Goal: Task Accomplishment & Management: Use online tool/utility

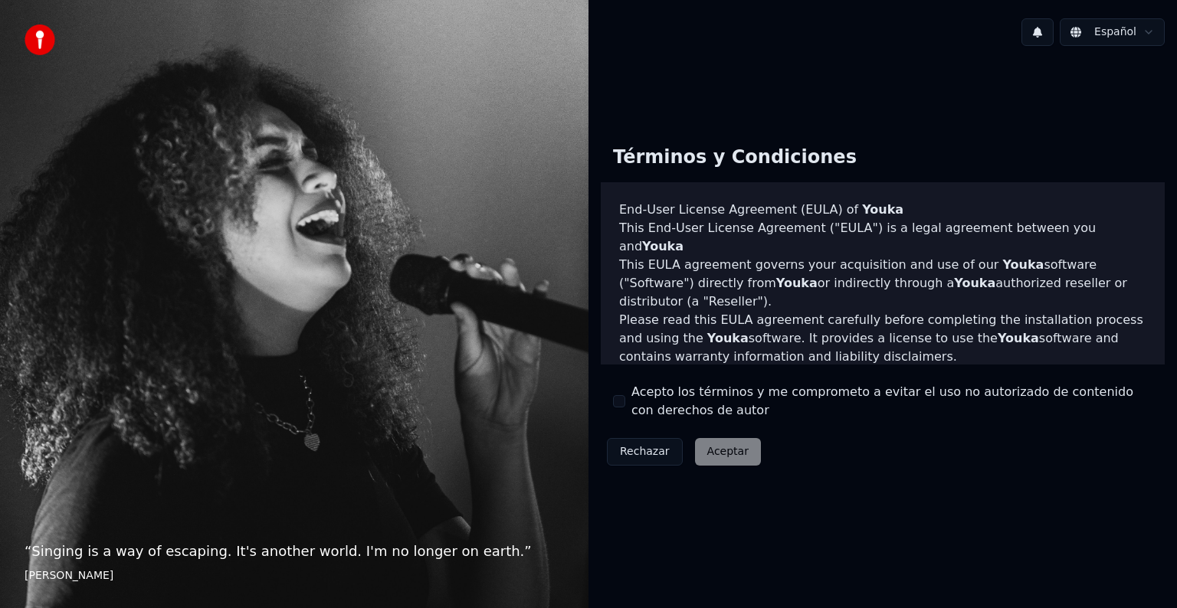
click at [608, 395] on div "Términos y Condiciones End-User License Agreement (EULA) of Youka This End-User…" at bounding box center [883, 302] width 564 height 339
click at [618, 405] on button "Acepto los términos y me comprometo a evitar el uso no autorizado de contenido …" at bounding box center [619, 401] width 12 height 12
click at [711, 455] on button "Aceptar" at bounding box center [728, 452] width 66 height 28
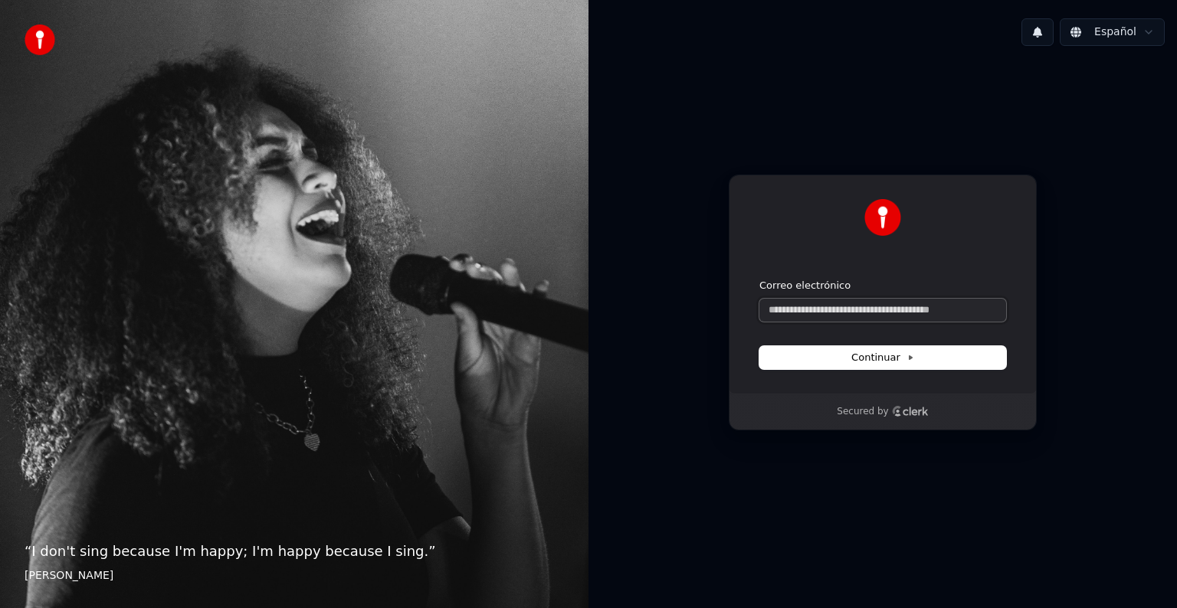
click at [815, 313] on input "Correo electrónico" at bounding box center [882, 310] width 247 height 23
click at [759, 279] on button "submit" at bounding box center [759, 279] width 0 height 0
type input "**********"
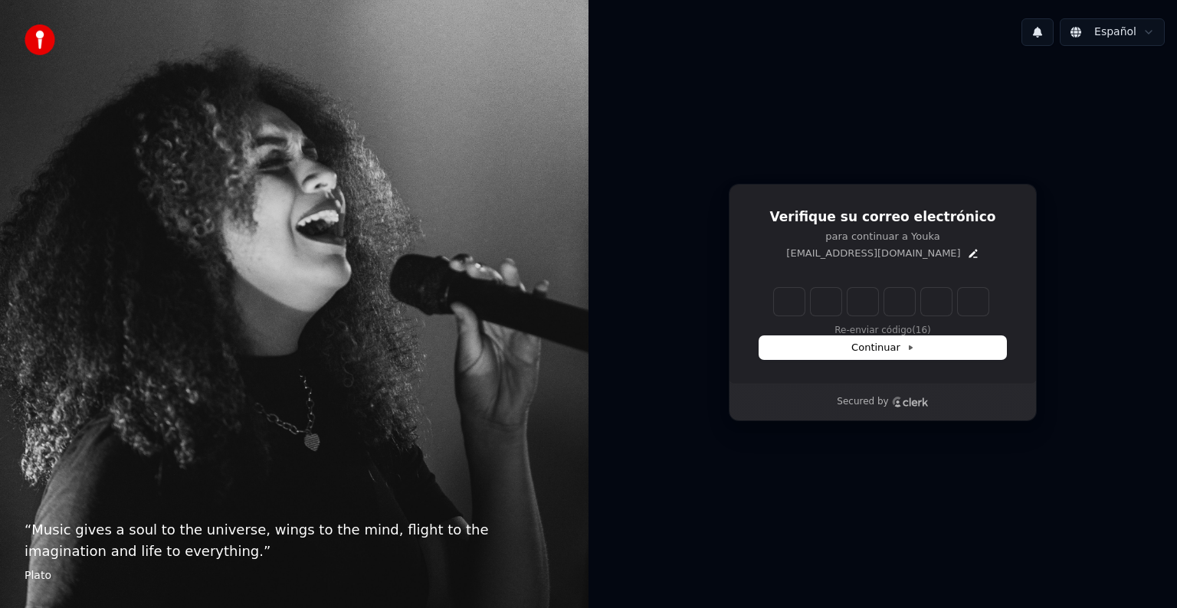
type input "*"
type input "**"
type input "*"
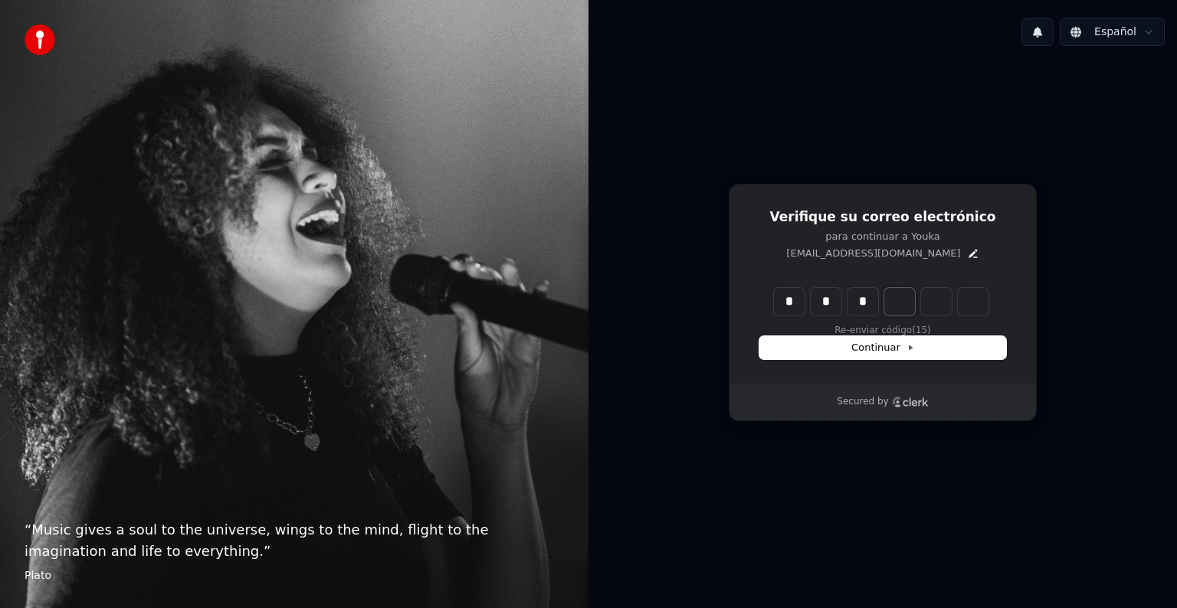
type input "***"
type input "*"
type input "****"
type input "*"
type input "******"
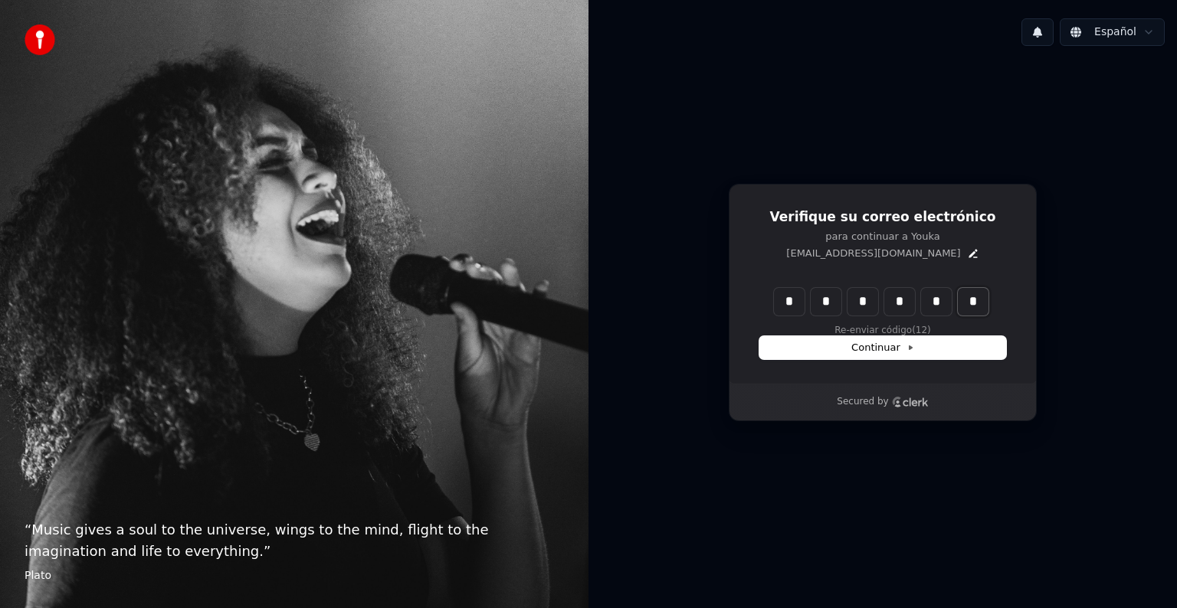
type input "*"
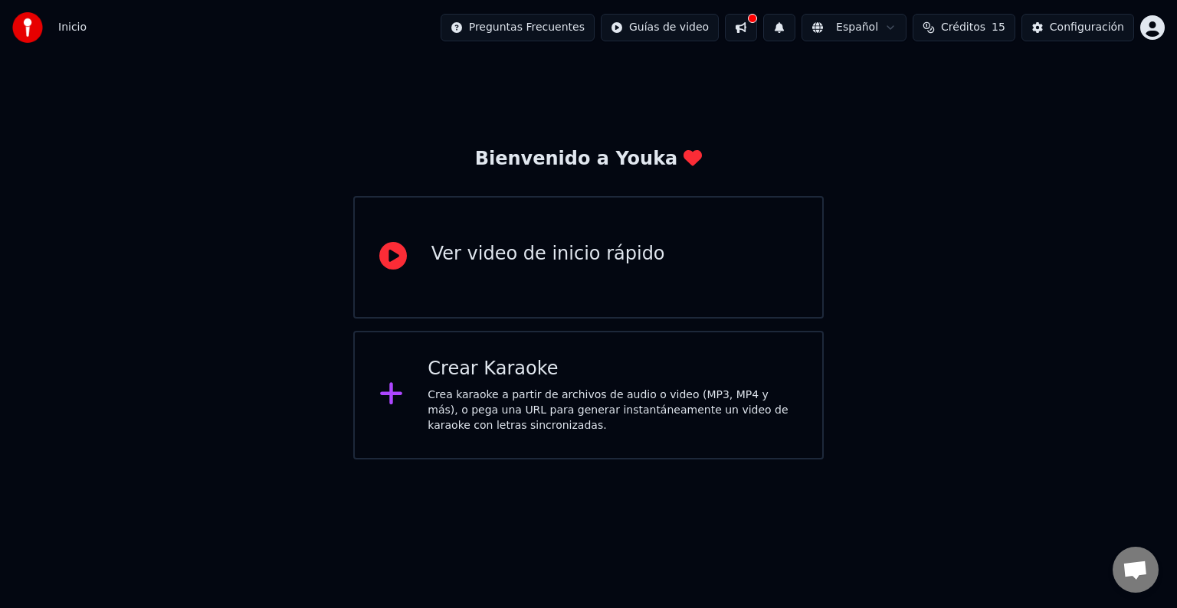
click at [471, 420] on div "Crea karaoke a partir de archivos de audio o video (MP3, MP4 y más), o pega una…" at bounding box center [613, 411] width 370 height 46
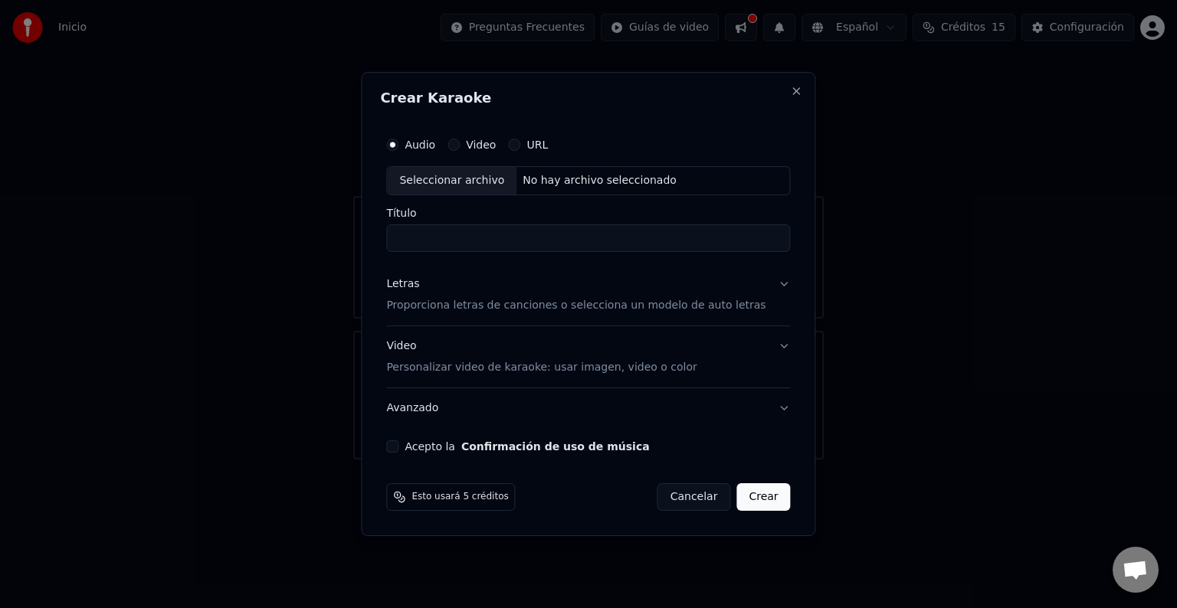
click at [545, 145] on label "URL" at bounding box center [536, 144] width 21 height 11
click at [520, 145] on button "URL" at bounding box center [514, 145] width 12 height 12
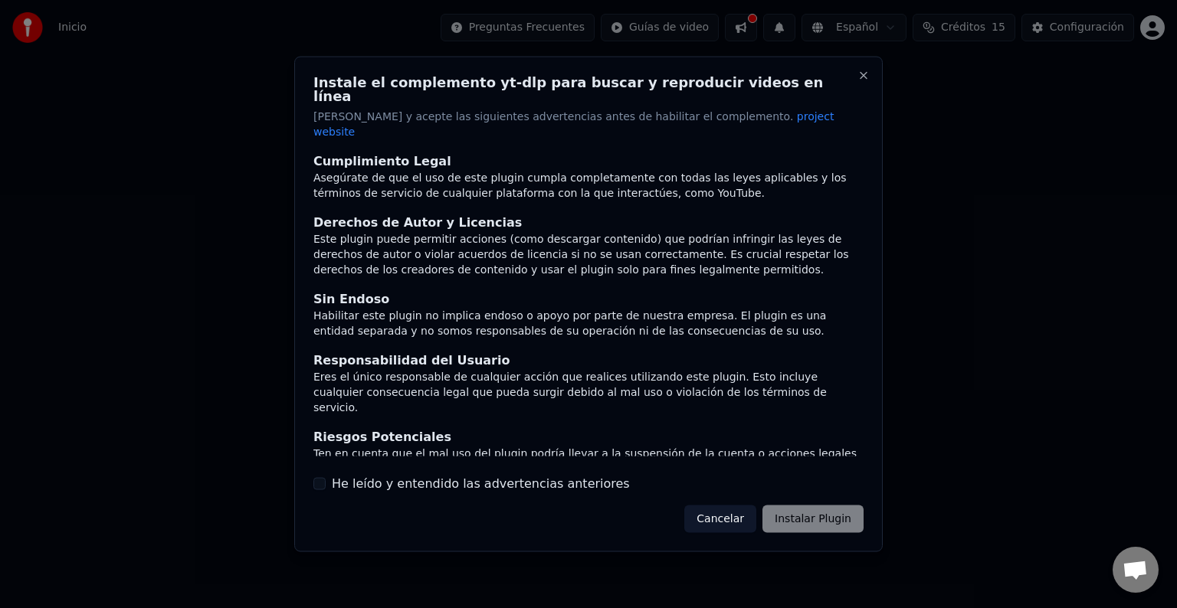
click at [320, 477] on button "He leído y entendido las advertencias anteriores" at bounding box center [319, 483] width 12 height 12
click at [808, 505] on button "Instalar Plugin" at bounding box center [812, 519] width 101 height 28
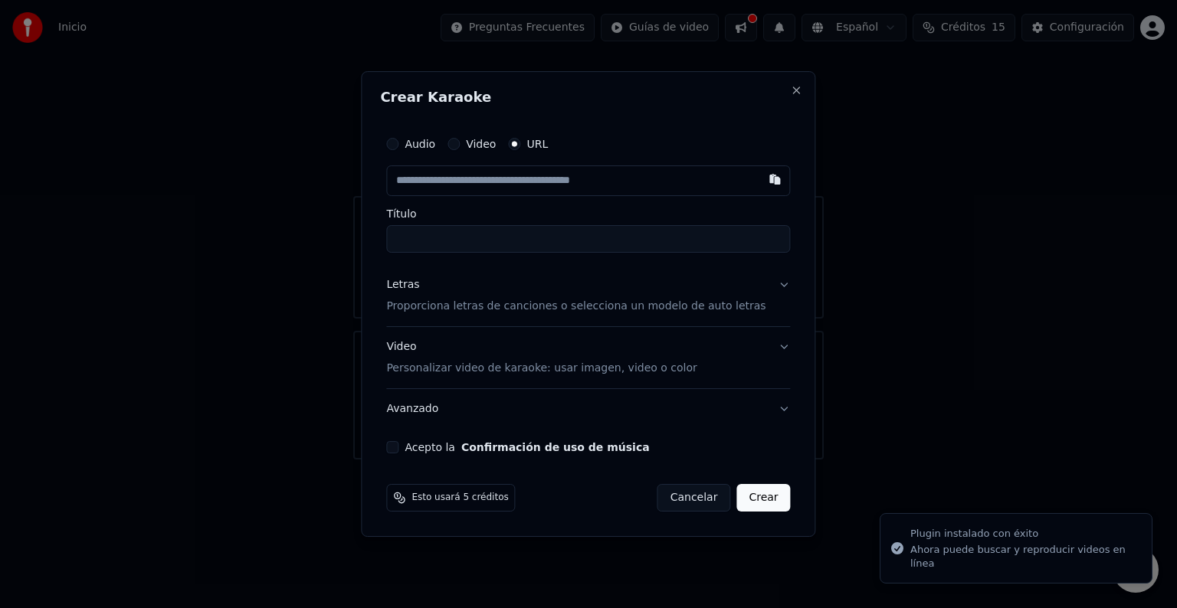
click at [493, 181] on input "text" at bounding box center [588, 180] width 404 height 31
type input "**********"
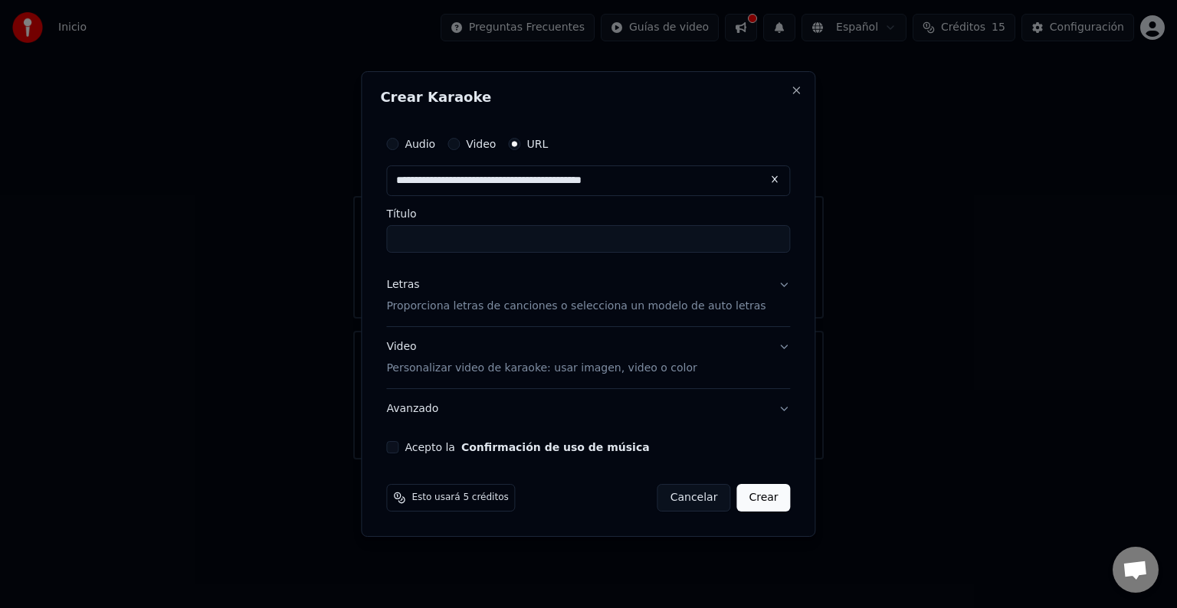
type input "**********"
click at [582, 299] on p "Proporciona letras de canciones o selecciona un modelo de auto letras" at bounding box center [575, 306] width 379 height 15
type input "**********"
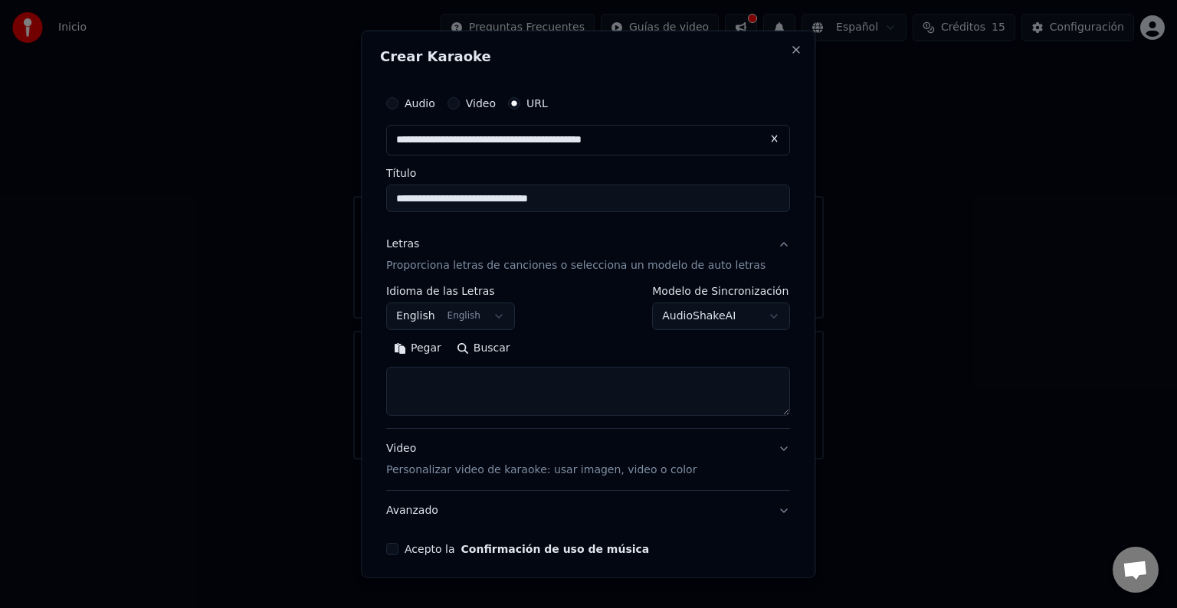
click at [469, 312] on body "**********" at bounding box center [588, 230] width 1177 height 460
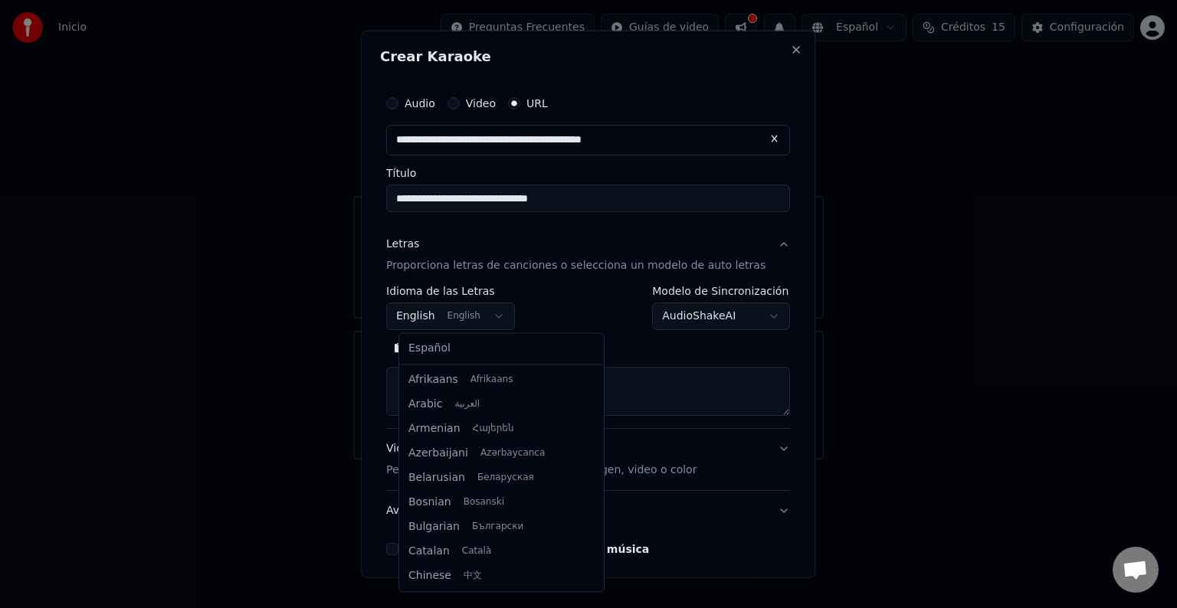
scroll to position [123, 0]
select select "**"
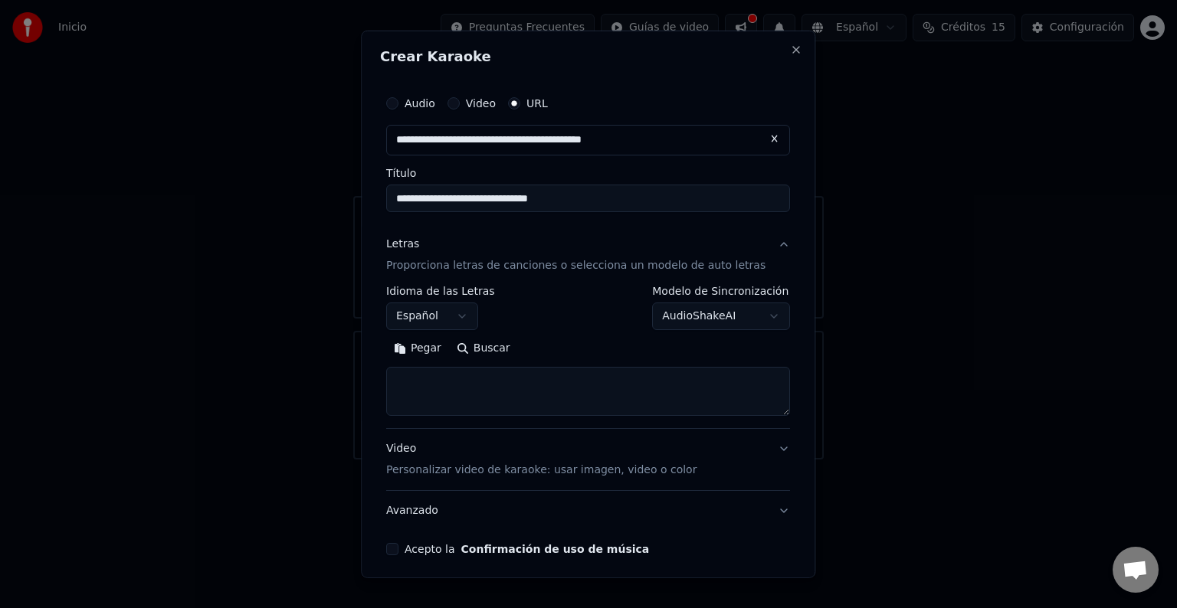
click at [441, 377] on textarea at bounding box center [588, 391] width 404 height 49
paste textarea "**********"
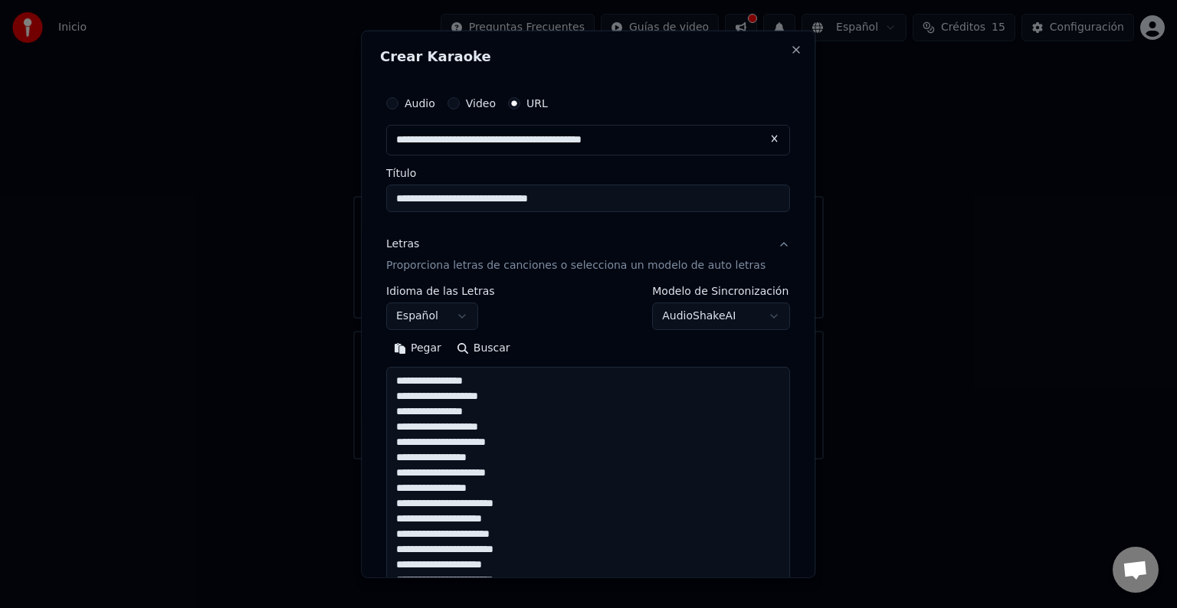
scroll to position [555, 0]
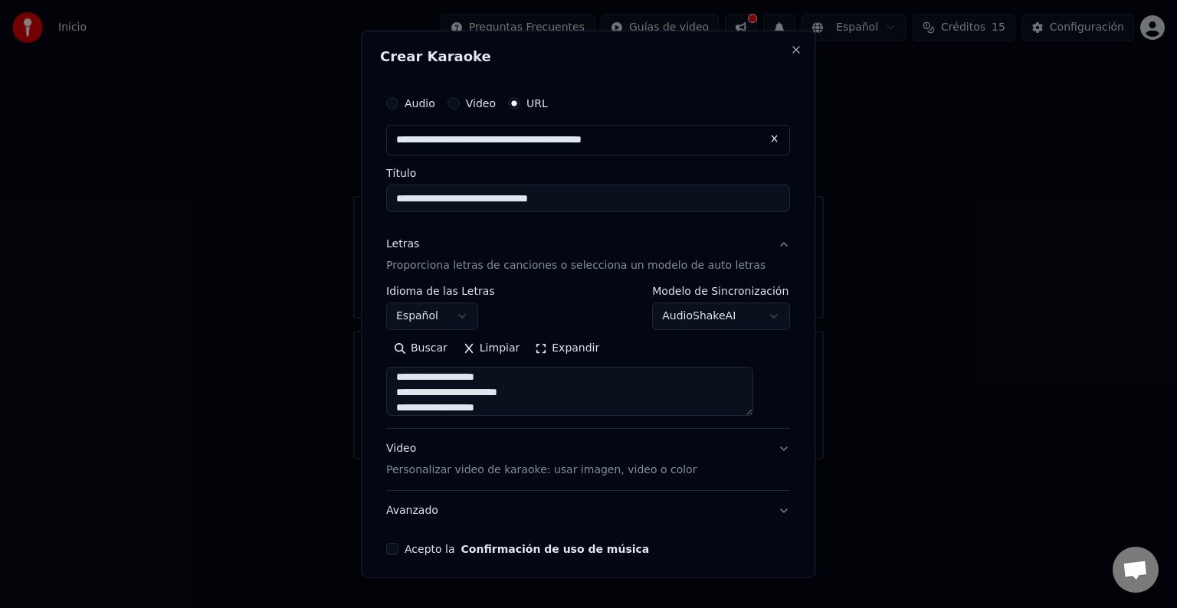
type textarea "**********"
click at [398, 550] on button "Acepto la Confirmación de uso de música" at bounding box center [392, 549] width 12 height 12
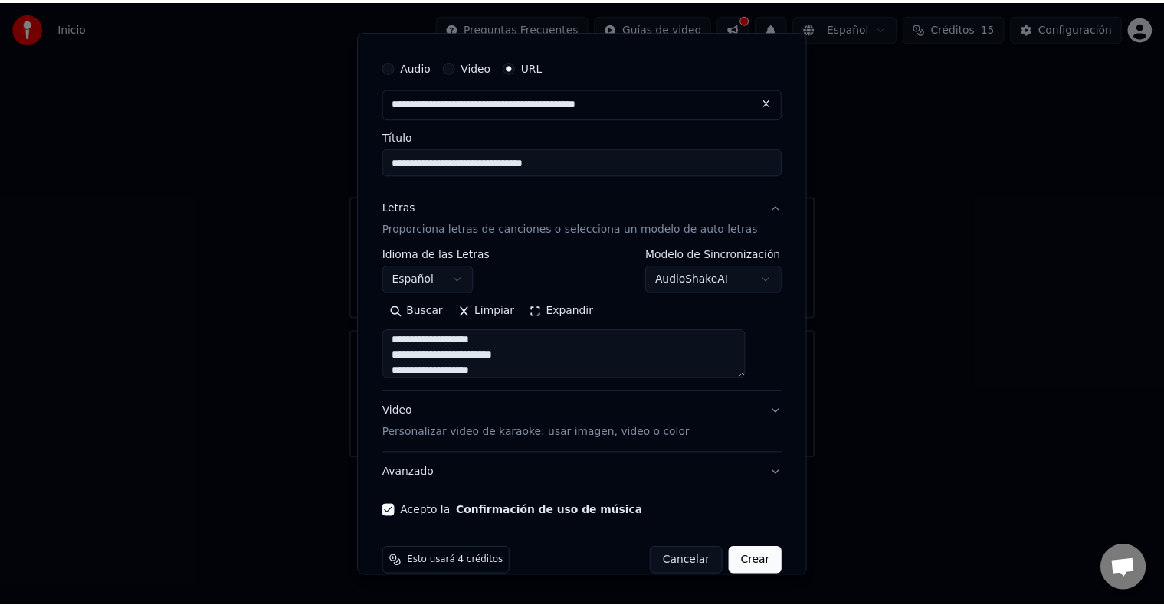
scroll to position [60, 0]
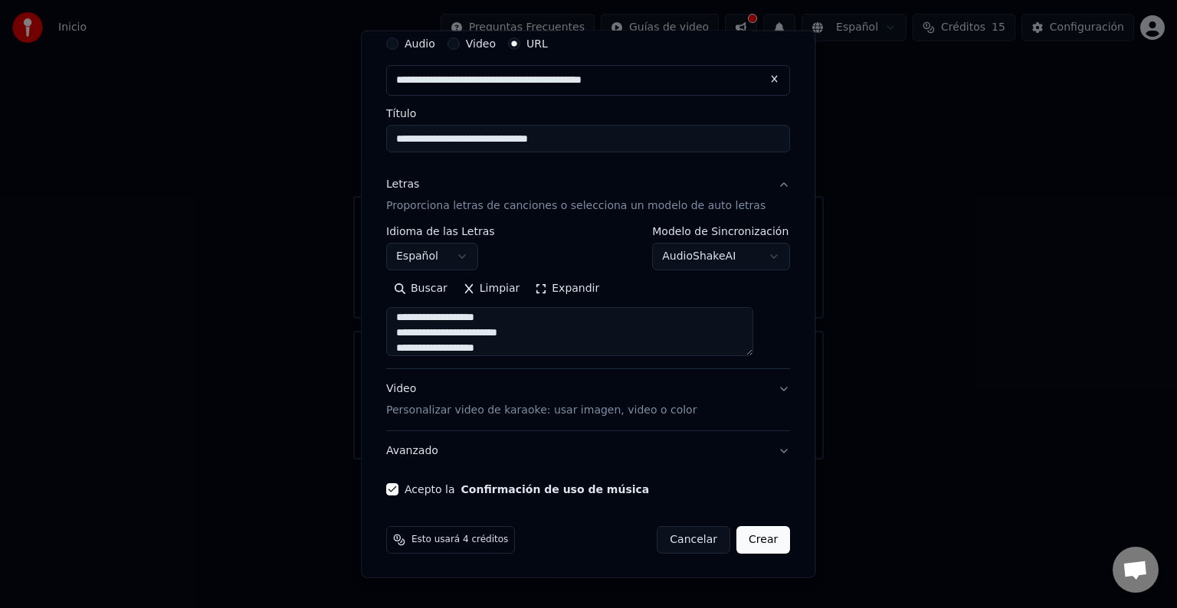
click at [746, 536] on button "Crear" at bounding box center [763, 540] width 54 height 28
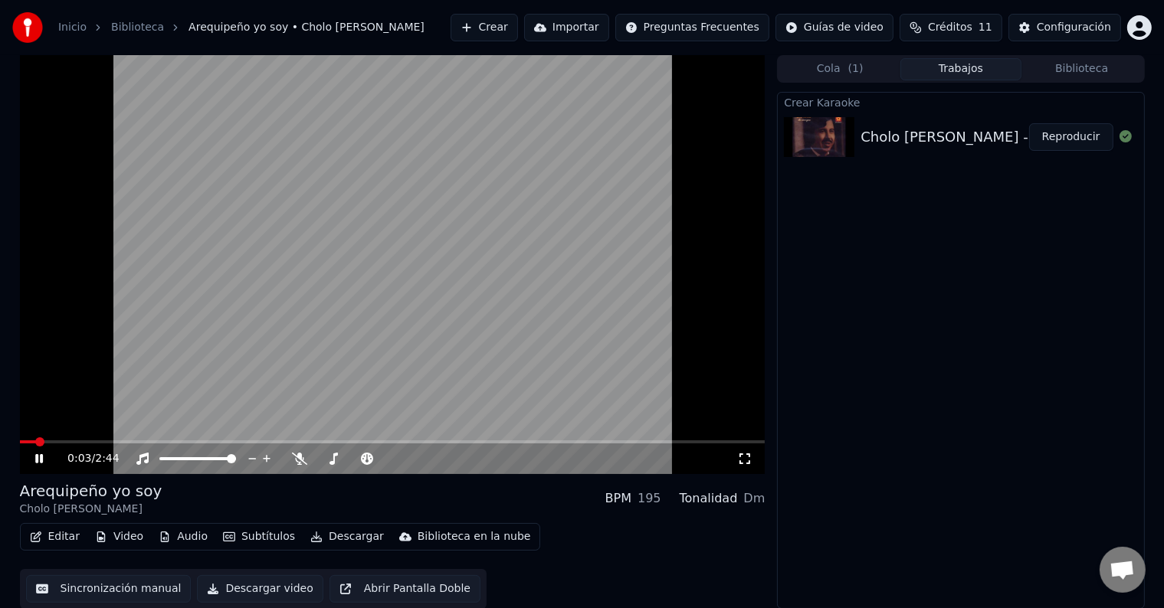
click at [414, 306] on video at bounding box center [392, 264] width 745 height 419
click at [38, 453] on icon at bounding box center [50, 459] width 36 height 12
click at [18, 444] on div "2:44 / 2:44 Arequipeño yo soy Cholo [PERSON_NAME] BPM 195 Tonalidad Dm Editar V…" at bounding box center [582, 332] width 1149 height 554
click at [27, 444] on div "2:44 / 2:44" at bounding box center [392, 459] width 745 height 31
click at [24, 439] on video at bounding box center [392, 264] width 745 height 419
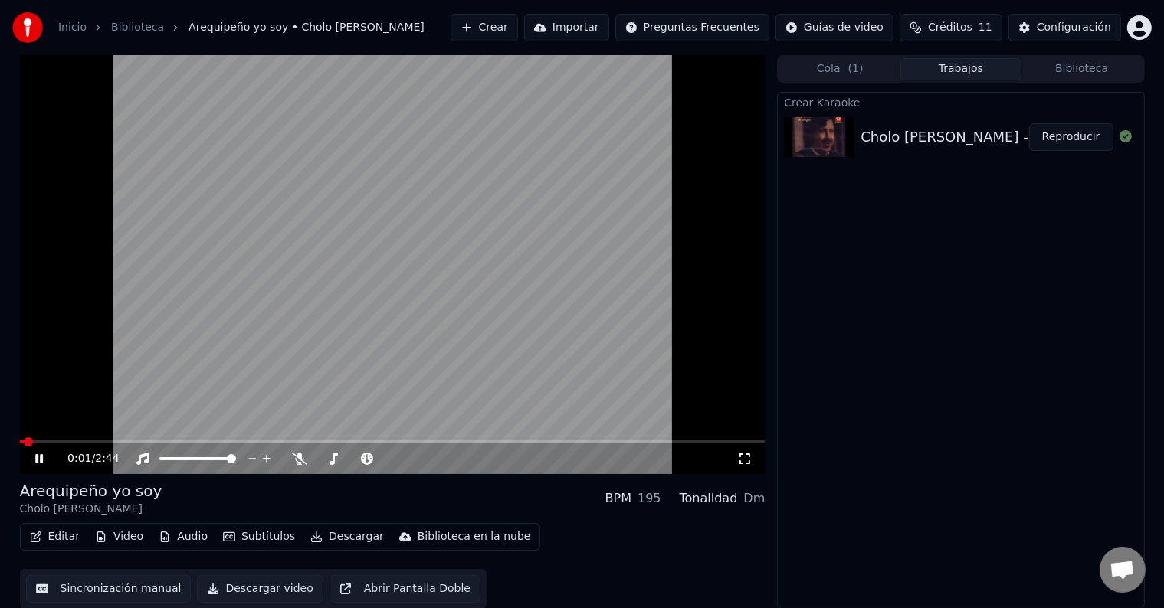
click at [24, 441] on span at bounding box center [22, 442] width 5 height 3
click at [38, 457] on icon at bounding box center [50, 459] width 36 height 12
click at [211, 386] on video at bounding box center [392, 264] width 745 height 419
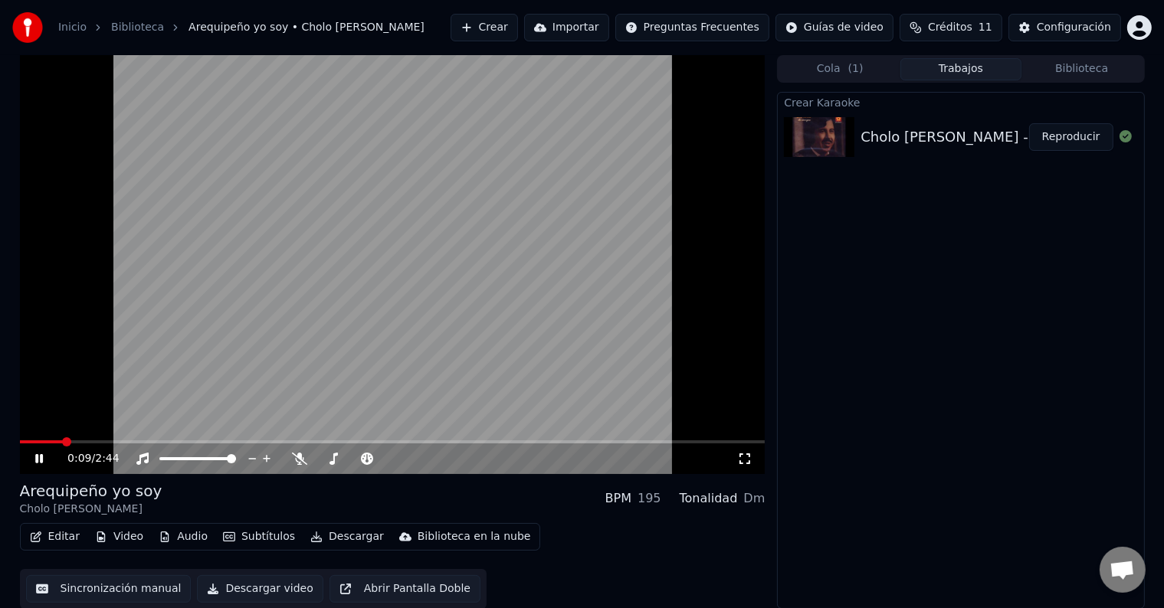
click at [411, 297] on video at bounding box center [392, 264] width 745 height 419
click at [367, 295] on video at bounding box center [392, 264] width 745 height 419
click at [25, 441] on span at bounding box center [22, 442] width 5 height 3
click at [33, 457] on icon at bounding box center [50, 459] width 36 height 12
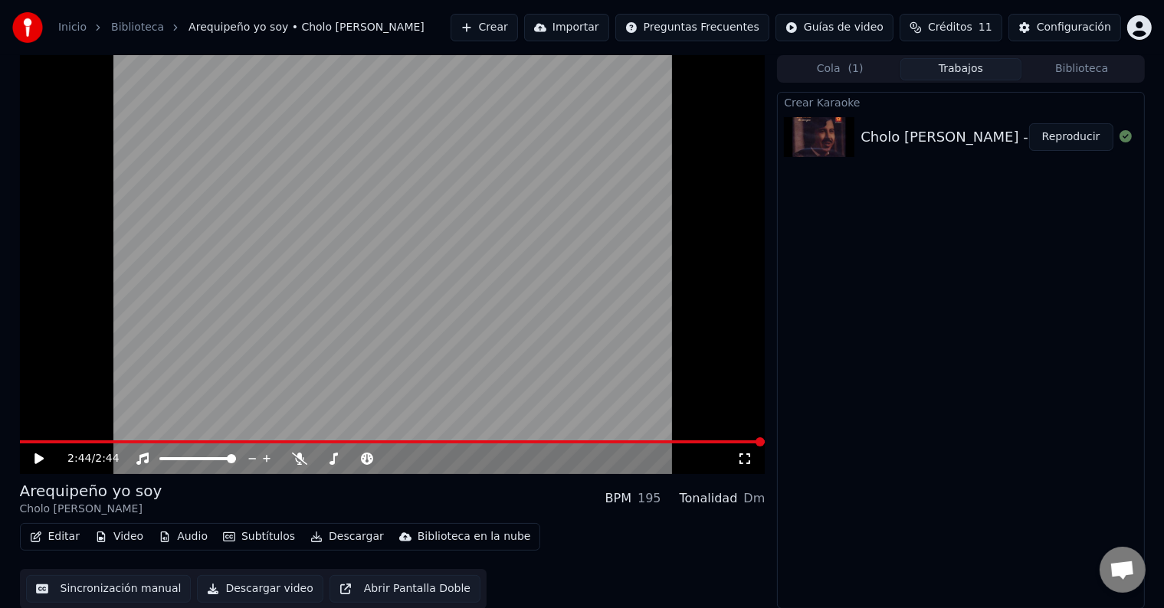
click at [64, 206] on video at bounding box center [392, 264] width 745 height 419
click at [25, 444] on div "2:44 / 2:44" at bounding box center [392, 459] width 745 height 31
click at [30, 447] on div "2:44 / 2:44" at bounding box center [392, 459] width 745 height 31
click at [30, 440] on video at bounding box center [392, 264] width 745 height 419
click at [20, 441] on span at bounding box center [20, 442] width 0 height 3
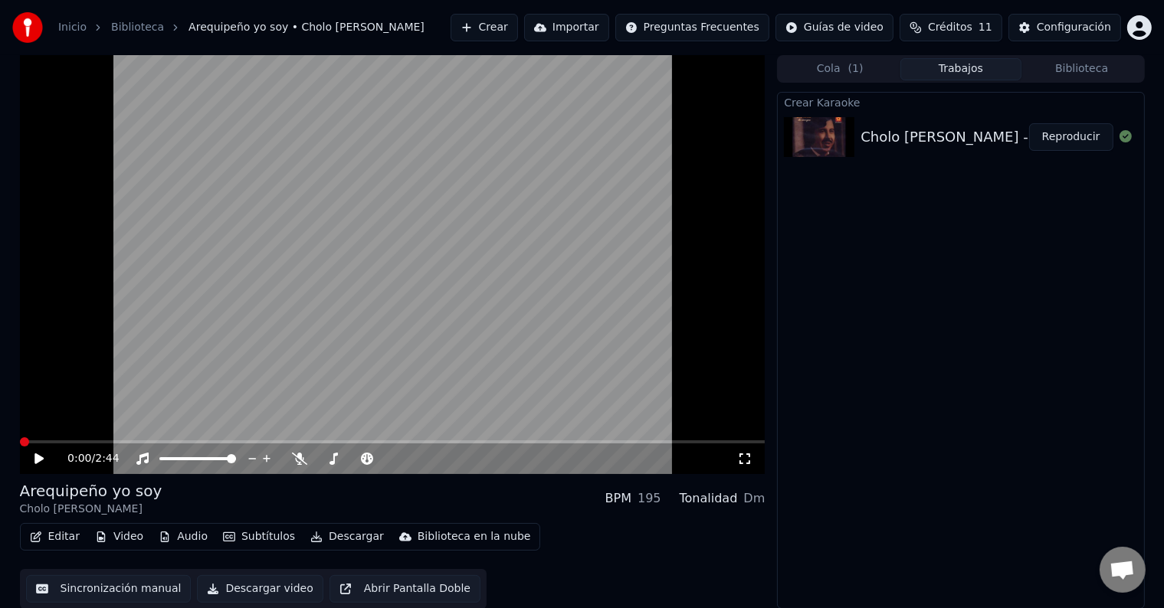
click at [33, 457] on icon at bounding box center [50, 459] width 36 height 12
click at [25, 443] on span at bounding box center [22, 442] width 5 height 3
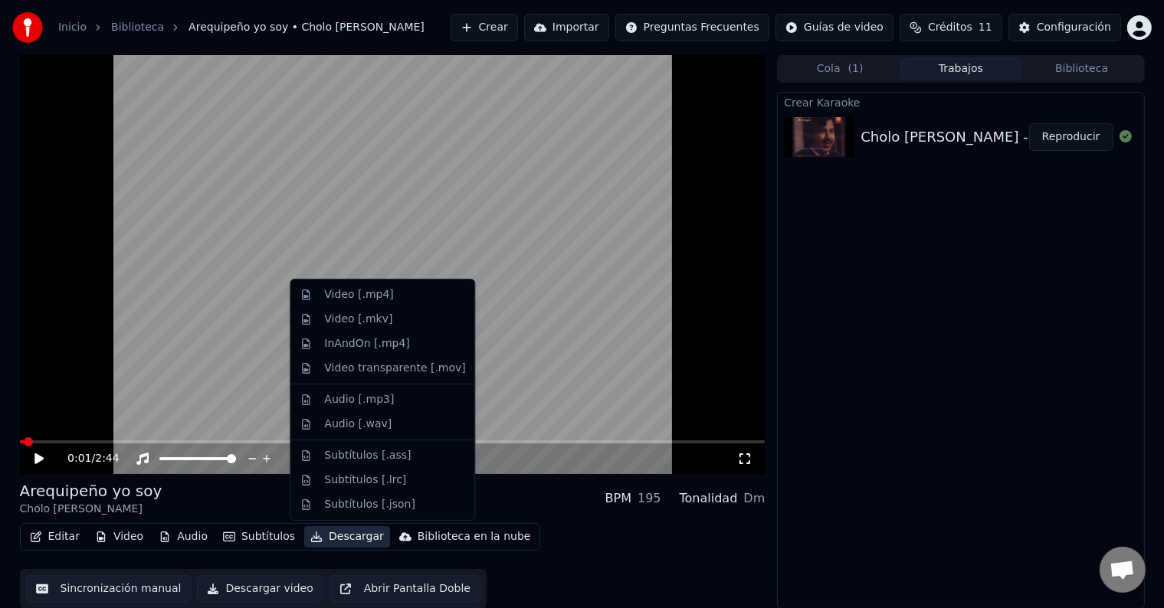
click at [321, 530] on button "Descargar" at bounding box center [347, 536] width 86 height 21
click at [408, 297] on div "Video [.mp4]" at bounding box center [394, 294] width 141 height 15
click at [346, 539] on button "Descargar" at bounding box center [347, 536] width 86 height 21
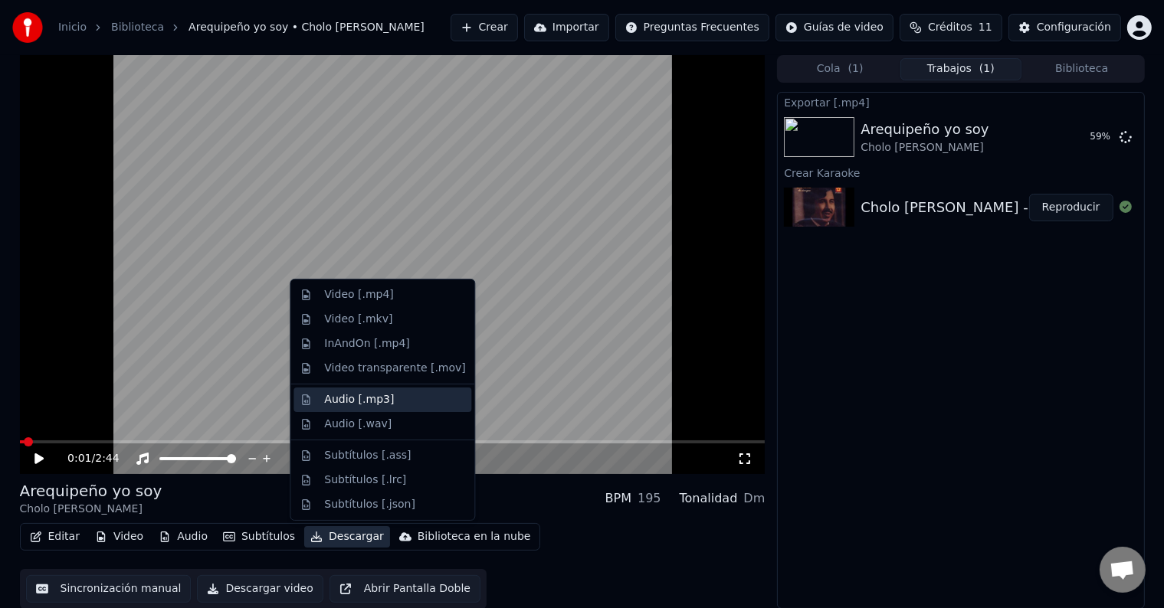
click at [377, 405] on div "Audio [.mp3]" at bounding box center [359, 399] width 70 height 15
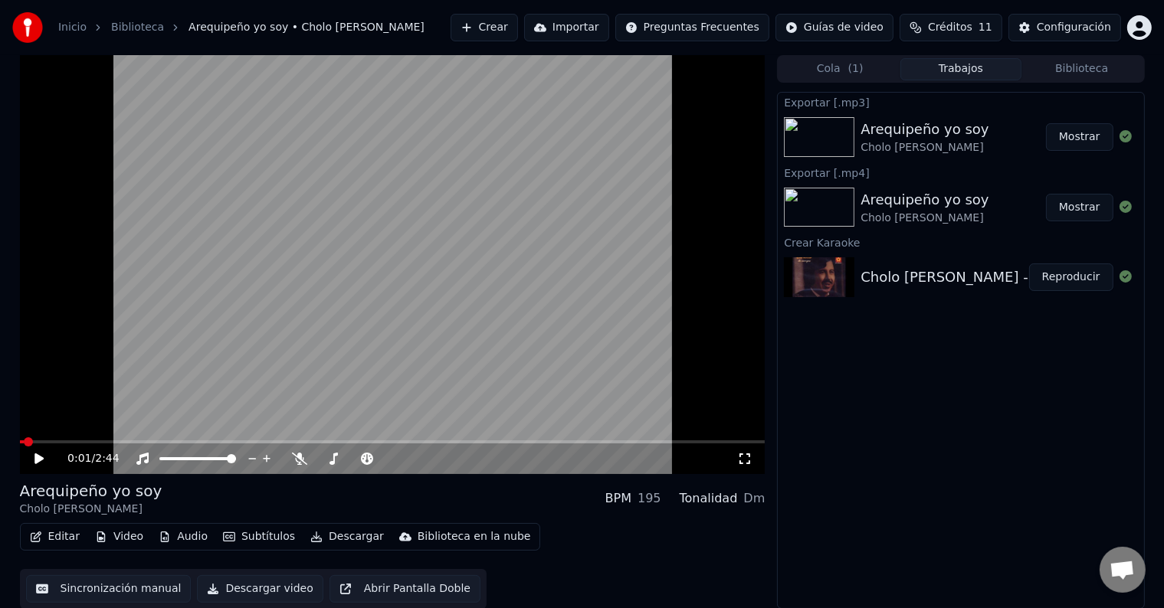
click at [38, 463] on icon at bounding box center [50, 459] width 36 height 12
click at [41, 455] on icon at bounding box center [50, 459] width 36 height 12
click at [25, 443] on span at bounding box center [22, 442] width 5 height 3
click at [41, 457] on icon at bounding box center [50, 459] width 36 height 12
click at [70, 347] on video at bounding box center [392, 264] width 745 height 419
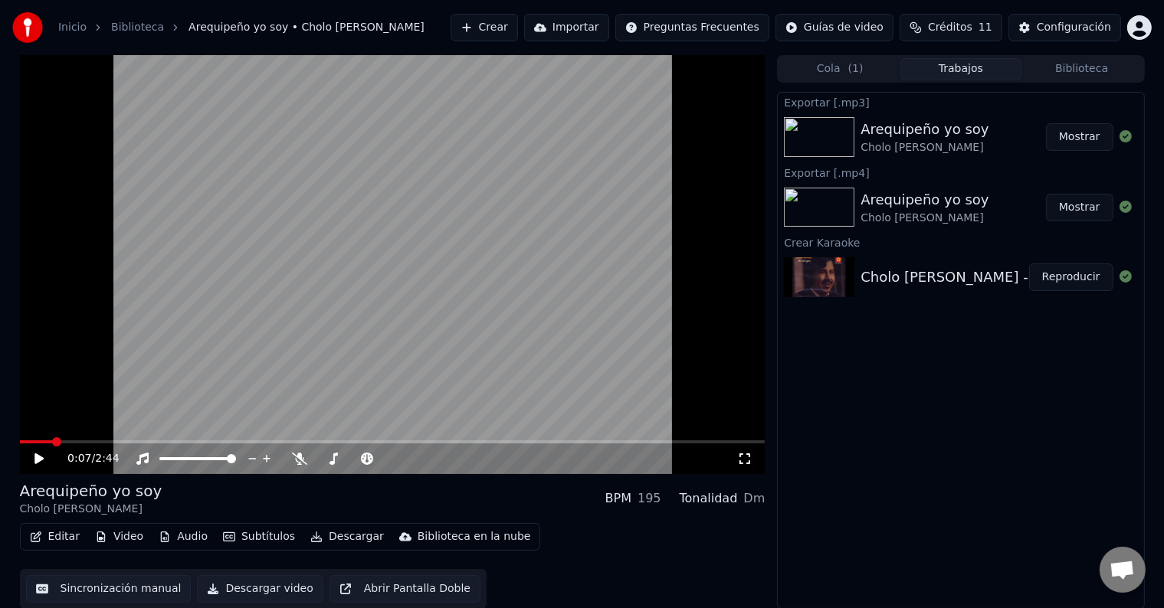
click at [198, 374] on video at bounding box center [392, 264] width 745 height 419
click at [1088, 133] on button "Mostrar" at bounding box center [1079, 137] width 67 height 28
click at [441, 273] on video at bounding box center [392, 264] width 745 height 419
click at [20, 442] on span at bounding box center [24, 441] width 9 height 9
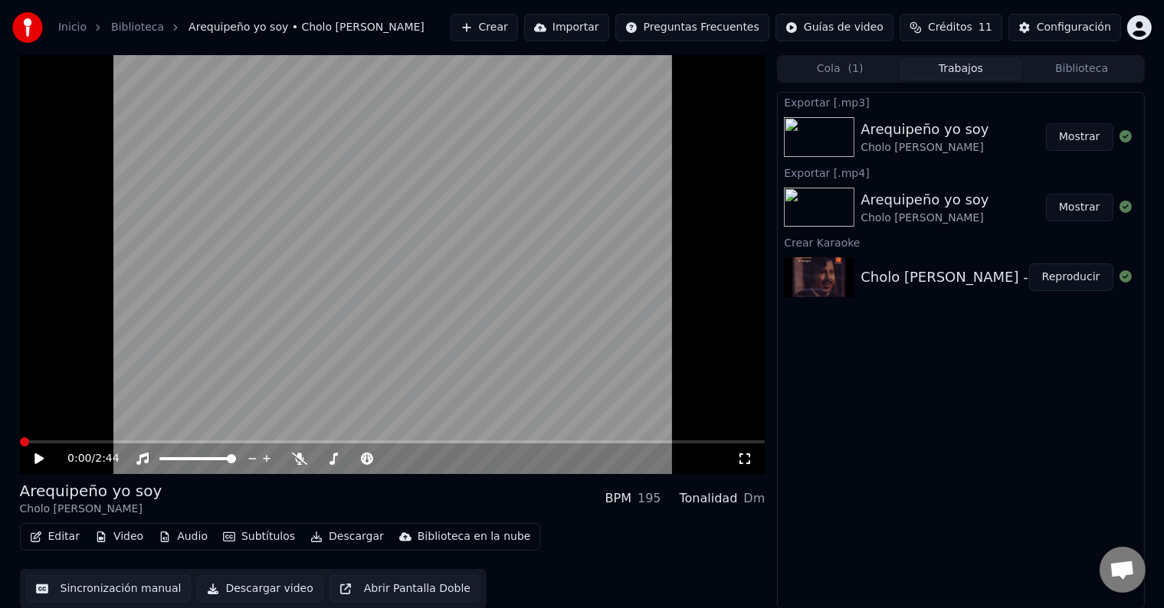
click at [363, 340] on video at bounding box center [392, 264] width 745 height 419
click at [614, 439] on video at bounding box center [392, 264] width 745 height 419
click at [30, 438] on video at bounding box center [392, 264] width 745 height 419
click at [28, 444] on div "2:30 / 2:44" at bounding box center [392, 459] width 745 height 31
click at [32, 440] on video at bounding box center [392, 264] width 745 height 419
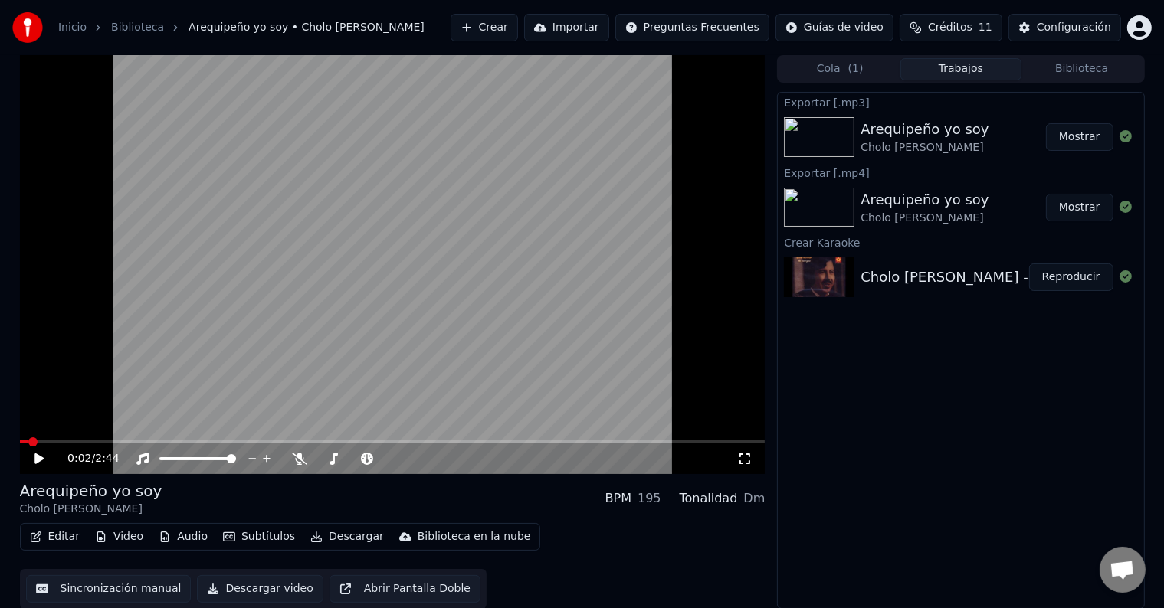
click at [29, 441] on span at bounding box center [24, 442] width 9 height 3
click at [37, 457] on icon at bounding box center [38, 459] width 9 height 11
click at [39, 457] on icon at bounding box center [38, 459] width 9 height 11
click at [38, 461] on icon at bounding box center [38, 459] width 9 height 11
click at [446, 231] on video at bounding box center [392, 264] width 745 height 419
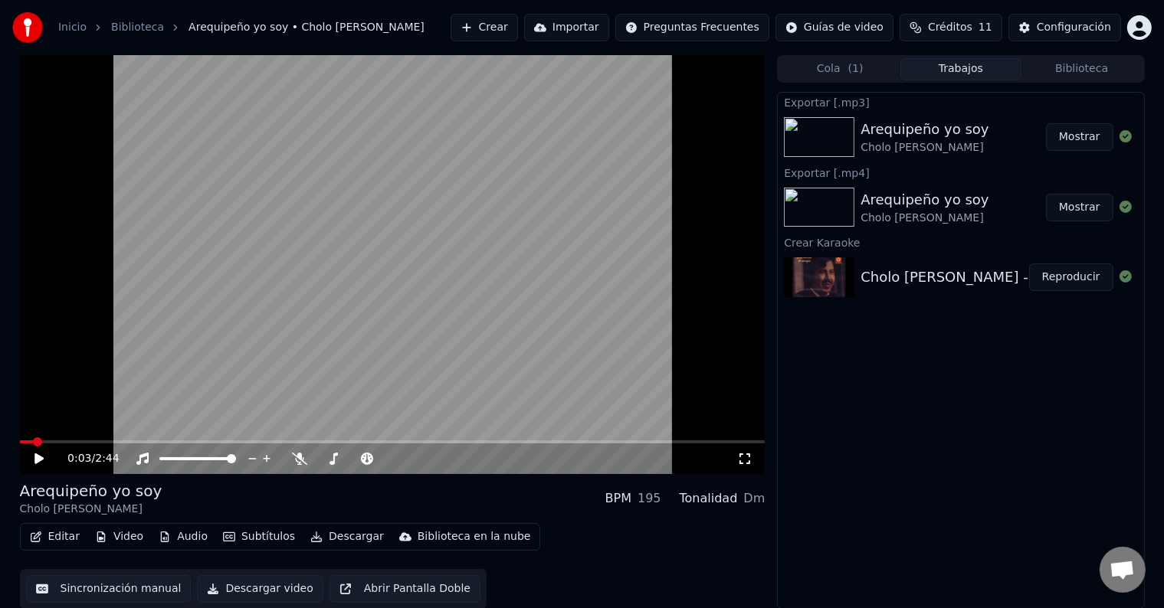
click at [31, 441] on span at bounding box center [27, 442] width 14 height 3
click at [270, 313] on video at bounding box center [392, 264] width 745 height 419
click at [277, 255] on video at bounding box center [392, 264] width 745 height 419
